Goal: Download file/media

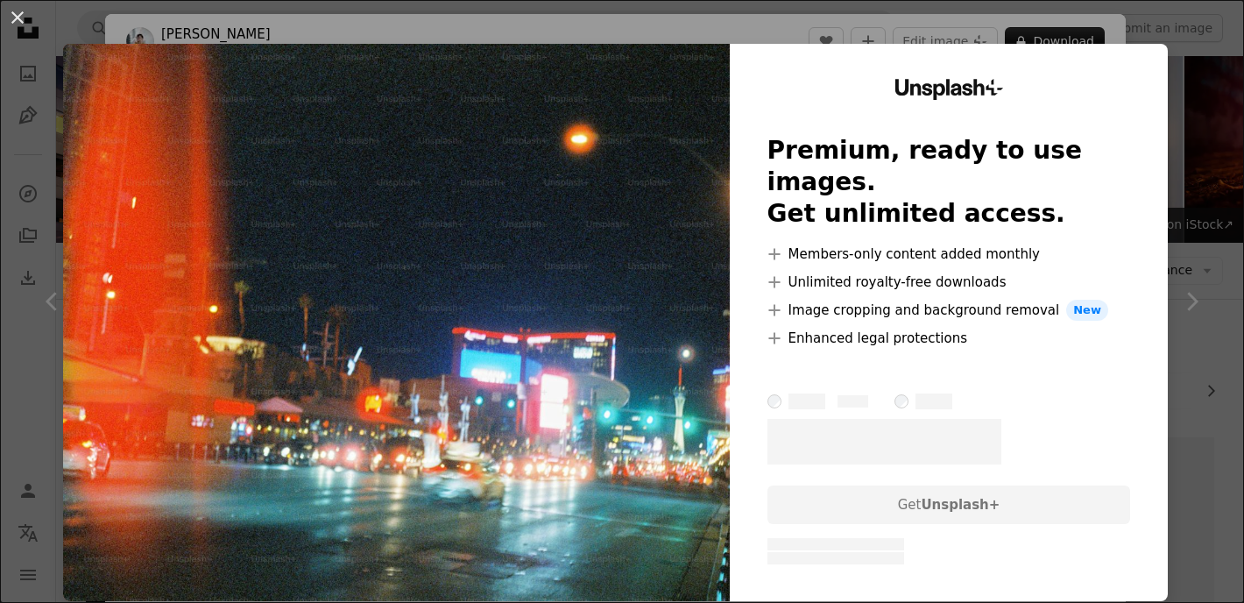
scroll to position [4969, 0]
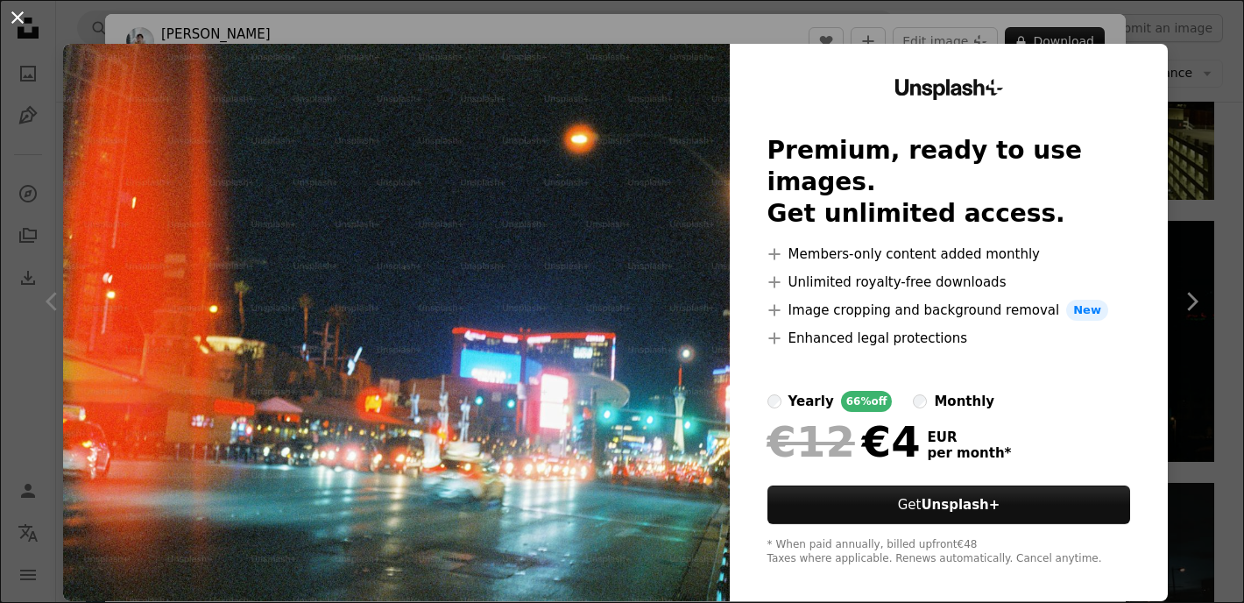
click at [18, 12] on button "An X shape" at bounding box center [17, 17] width 21 height 21
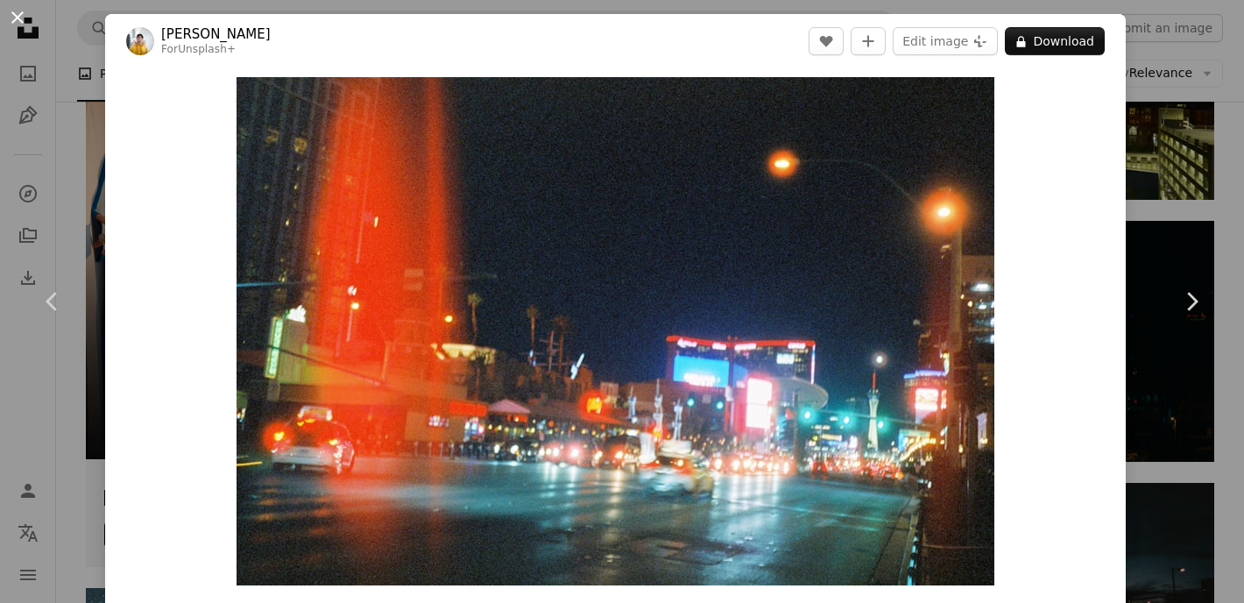
click at [13, 17] on button "An X shape" at bounding box center [17, 17] width 21 height 21
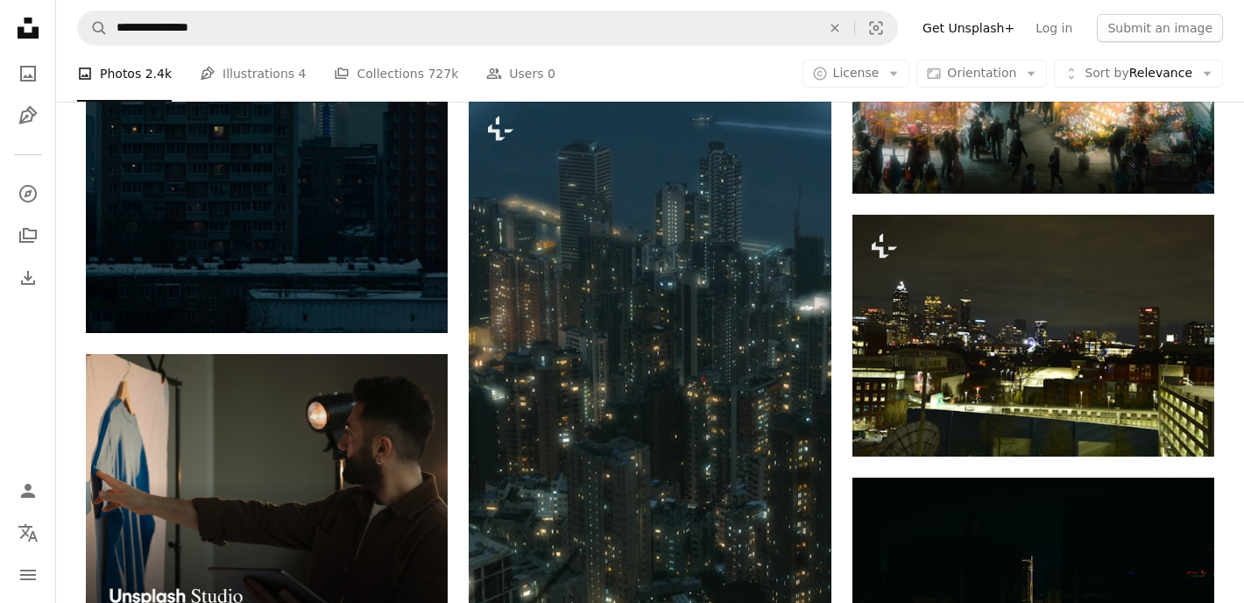
scroll to position [4774, 0]
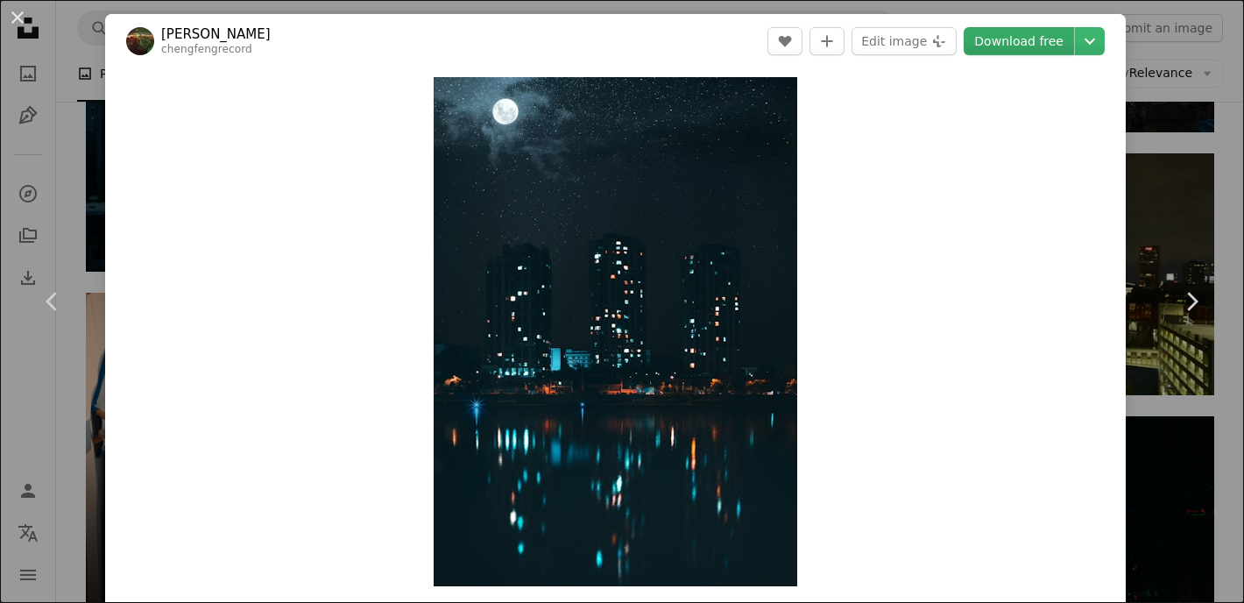
click at [1037, 43] on link "Download free" at bounding box center [1018, 41] width 110 height 28
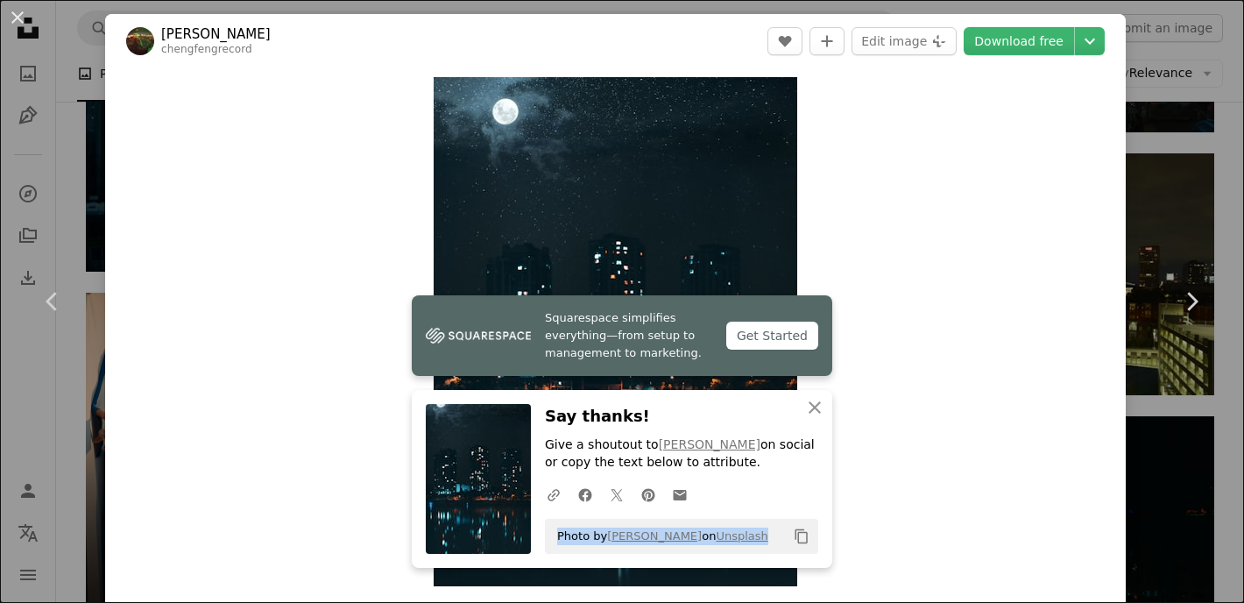
drag, startPoint x: 756, startPoint y: 534, endPoint x: 552, endPoint y: 536, distance: 204.1
click at [552, 536] on div "Photo by [PERSON_NAME] on Unsplash Copy content" at bounding box center [681, 535] width 273 height 35
click at [20, 25] on button "An X shape" at bounding box center [17, 17] width 21 height 21
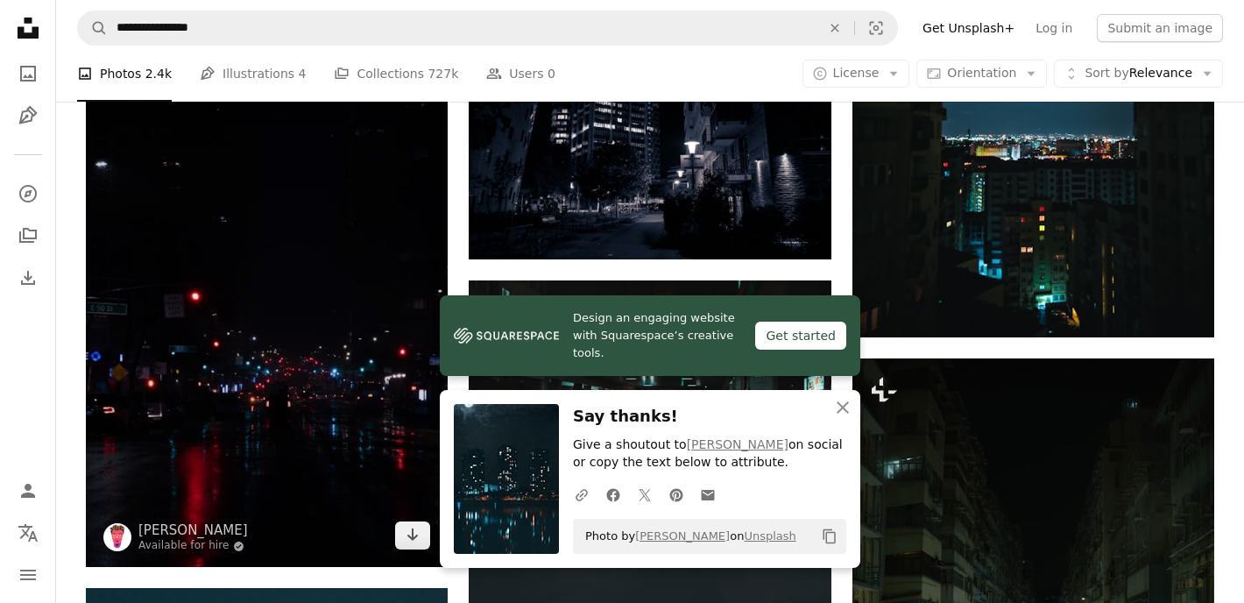
scroll to position [3929, 0]
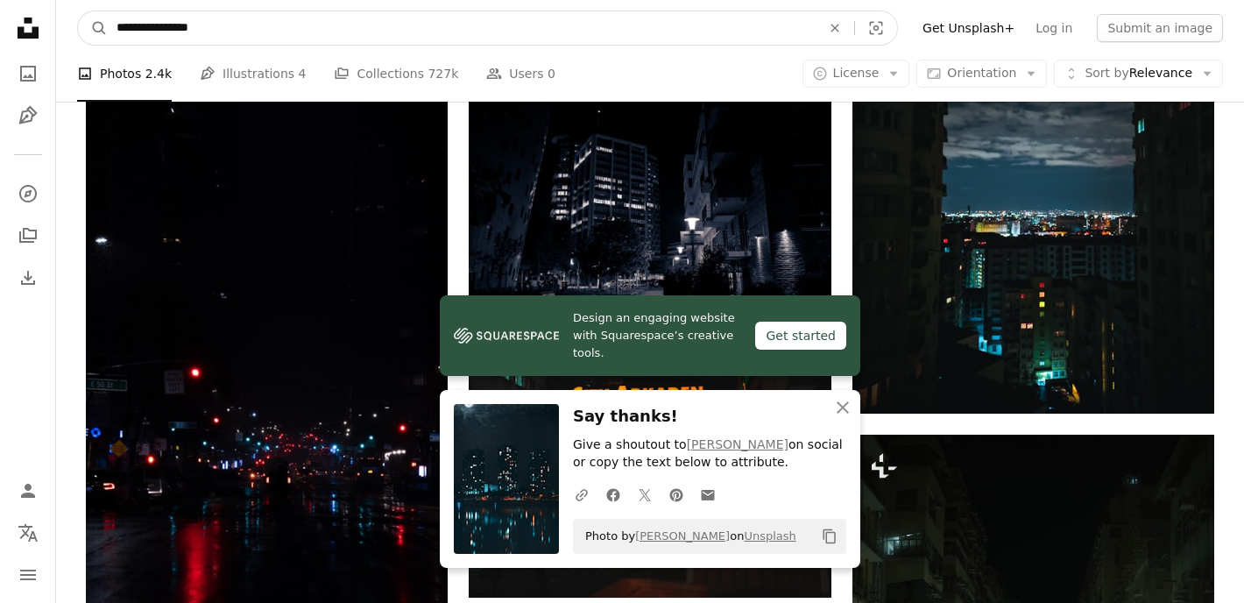
click at [214, 32] on input "**********" at bounding box center [462, 27] width 708 height 33
type input "**********"
click button "A magnifying glass" at bounding box center [93, 27] width 30 height 33
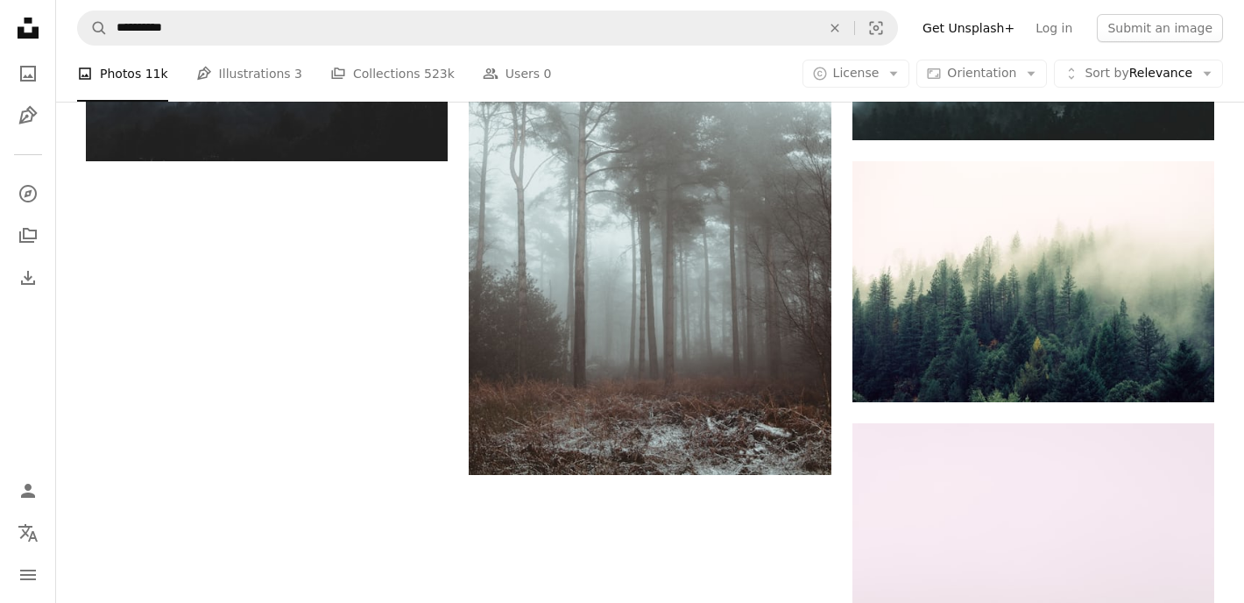
scroll to position [2151, 0]
